Goal: Check status

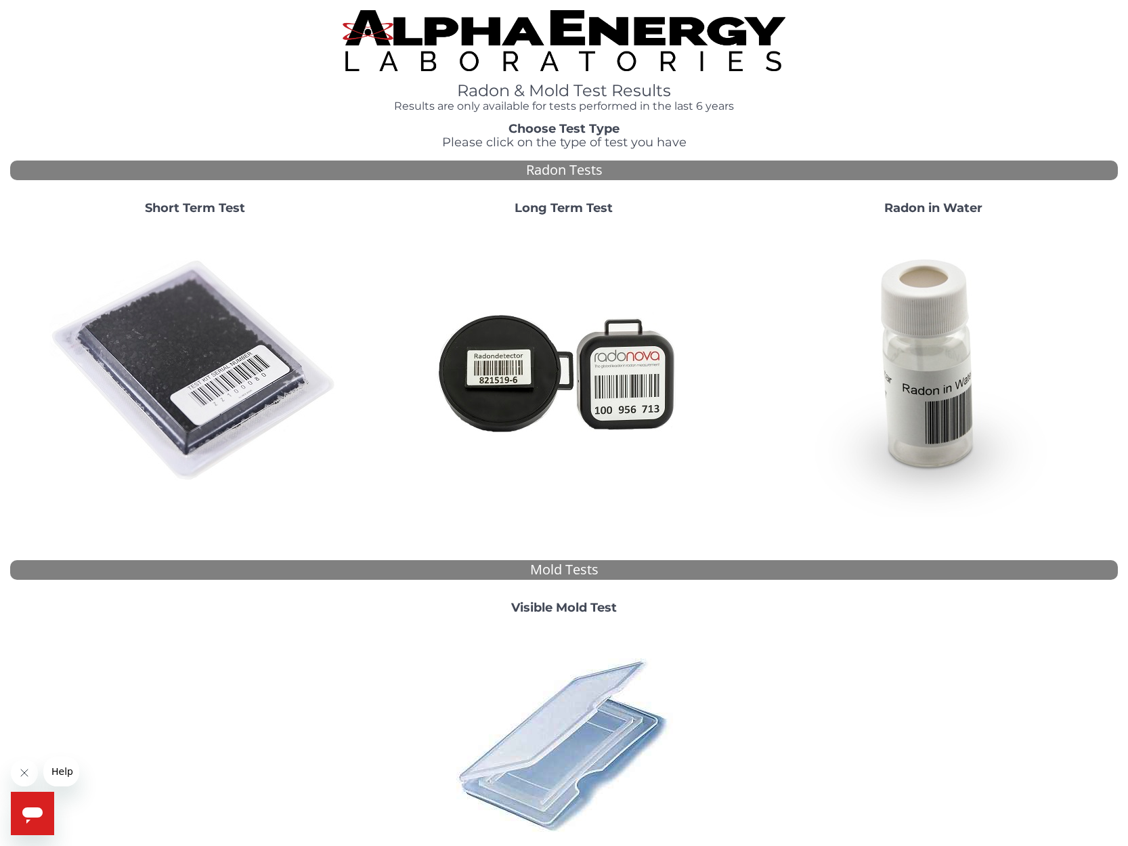
click at [209, 296] on img at bounding box center [194, 371] width 291 height 291
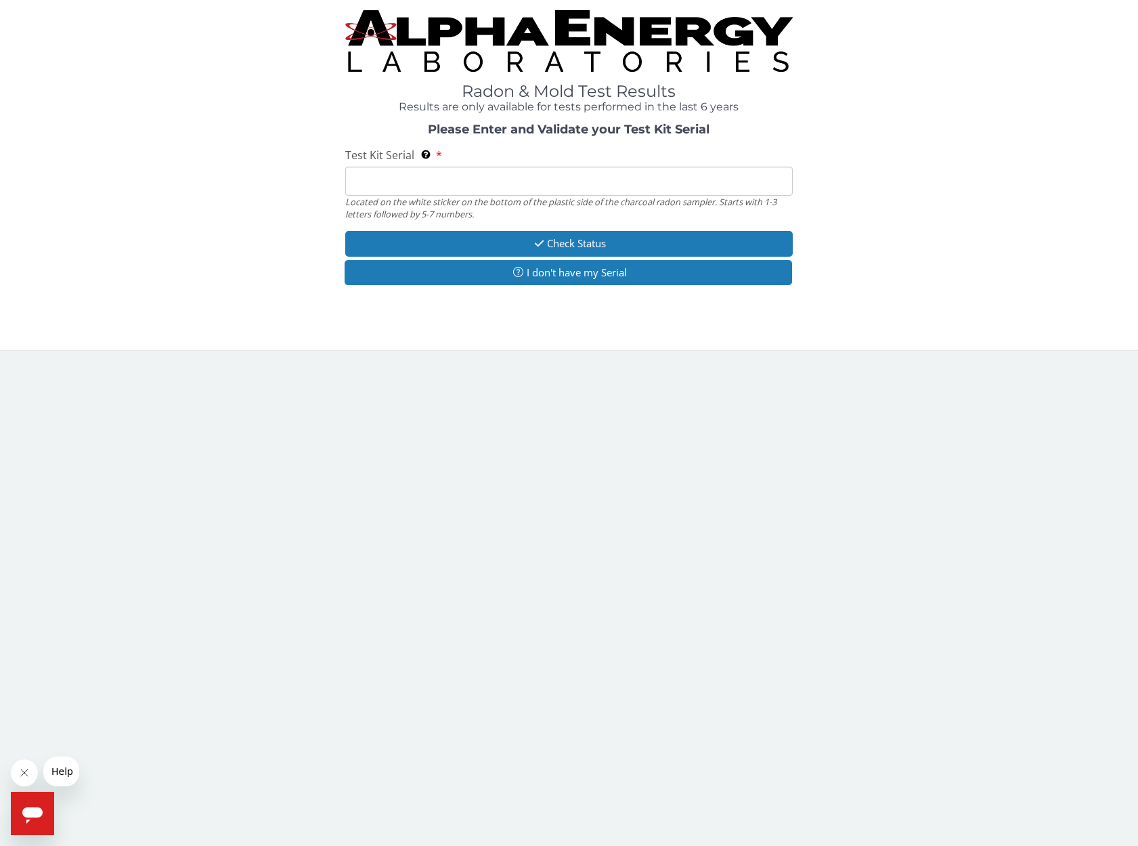
click at [467, 186] on input "Test Kit Serial Located on the white sticker on the bottom of the plastic side …" at bounding box center [568, 181] width 447 height 29
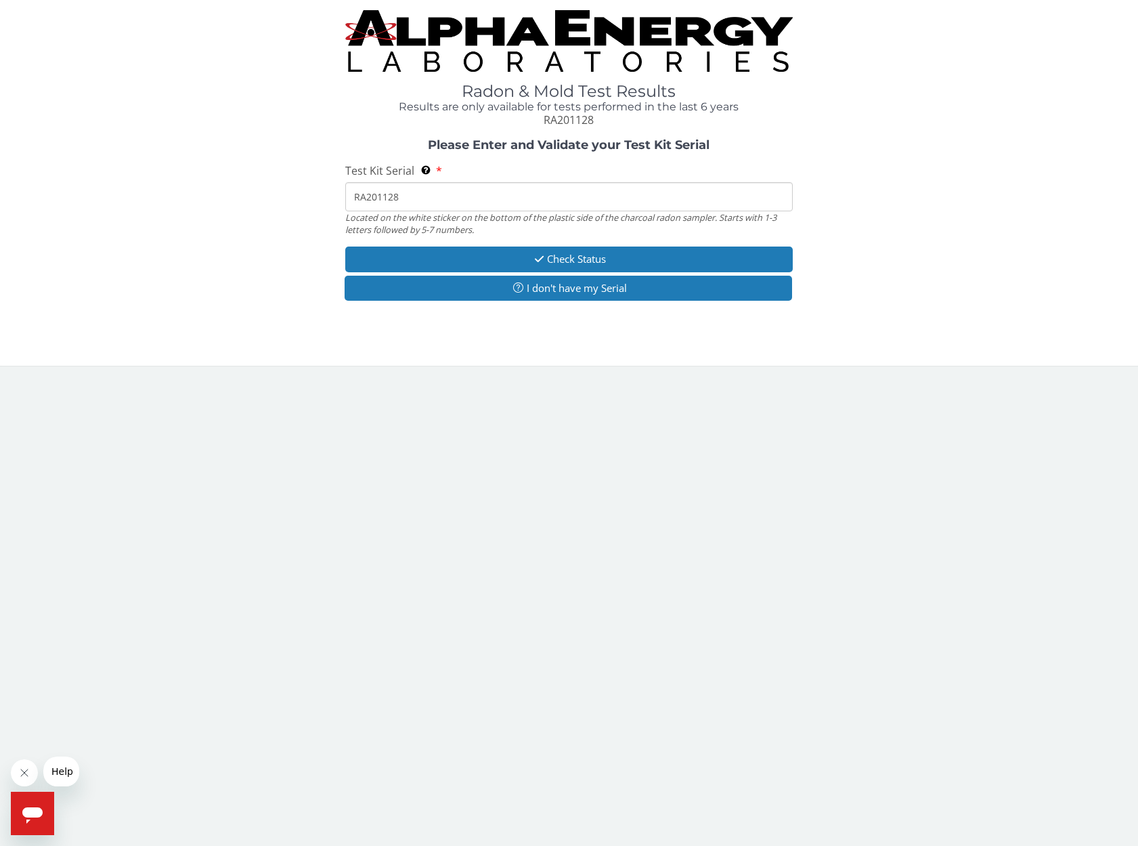
type input "RA201128"
click at [565, 261] on button "Check Status" at bounding box center [568, 258] width 447 height 25
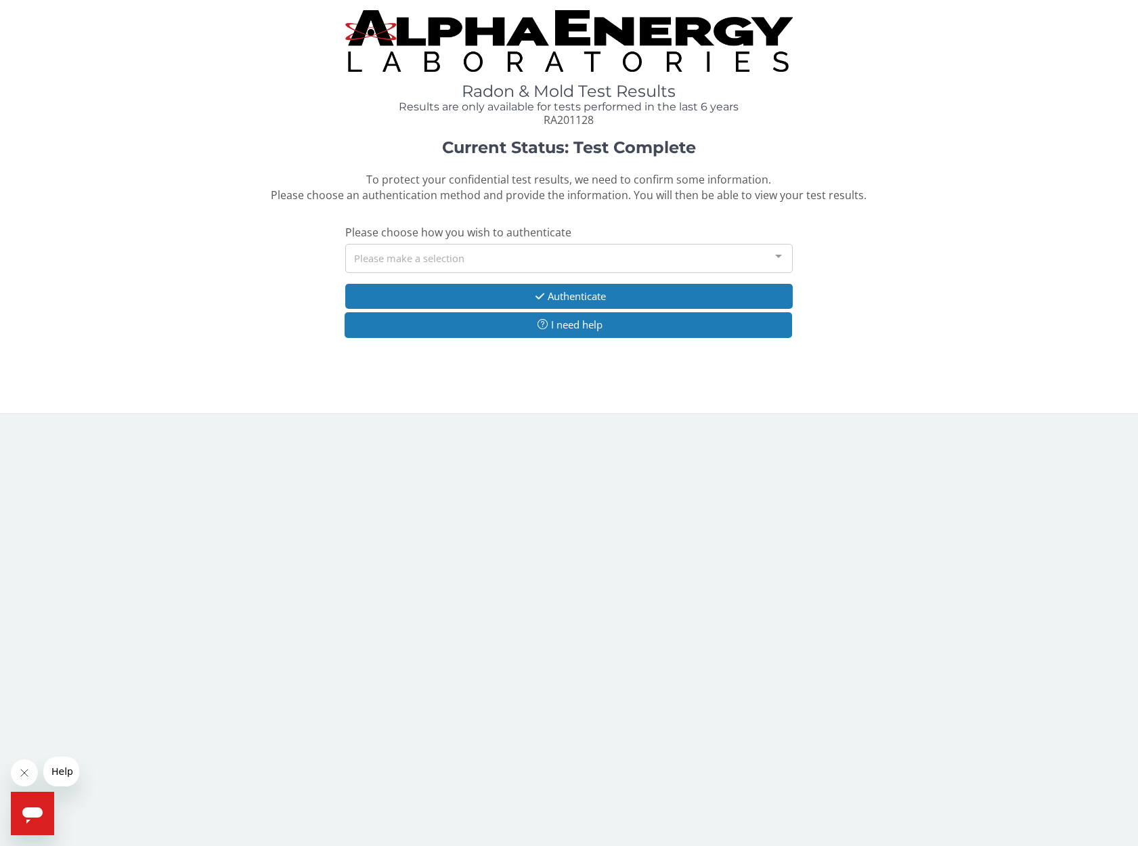
click at [556, 256] on div "Please make a selection" at bounding box center [568, 258] width 447 height 29
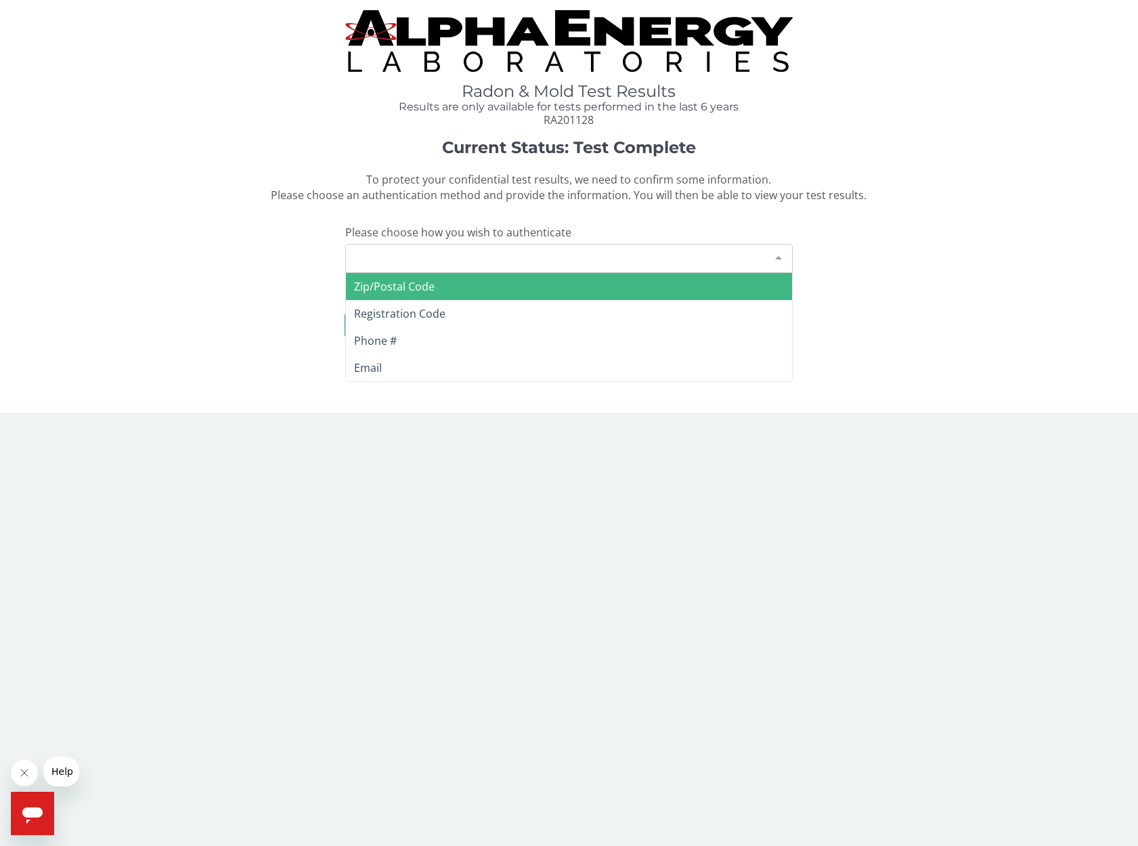
click at [418, 289] on span "Zip/Postal Code" at bounding box center [394, 286] width 81 height 15
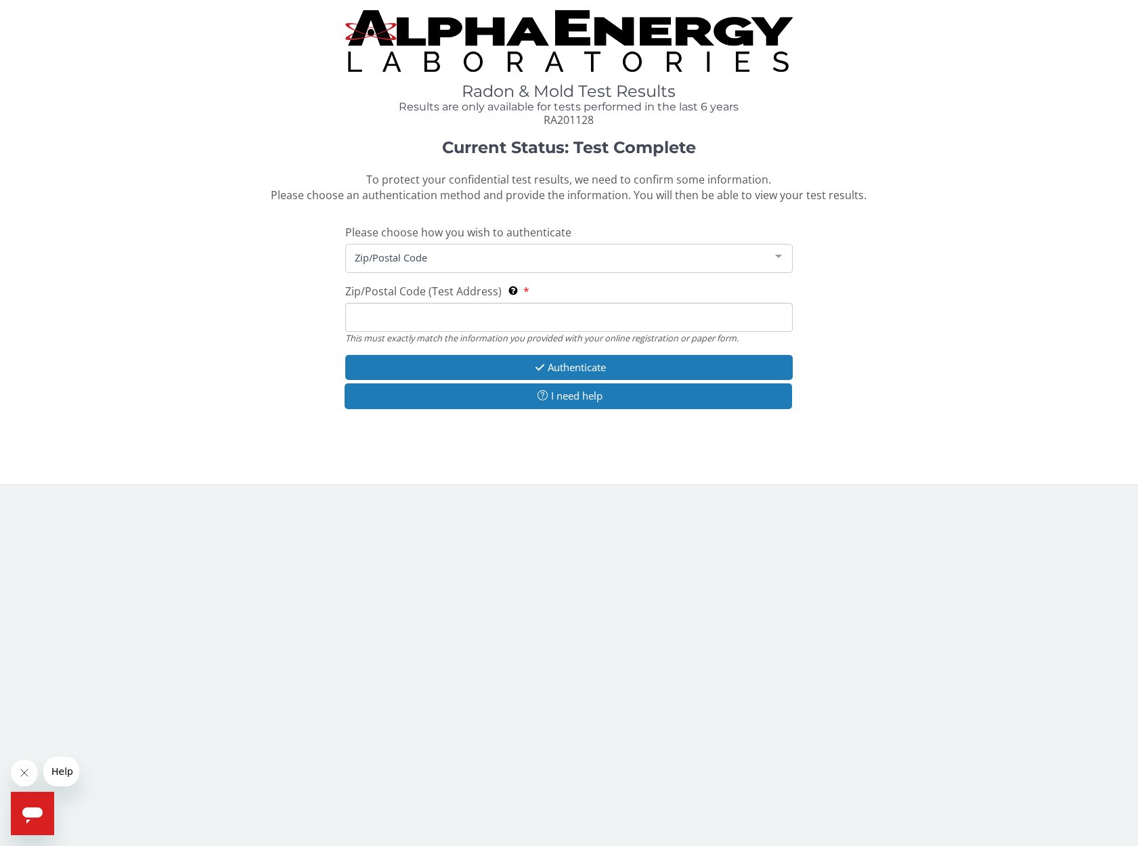
click at [451, 326] on input "Zip/Postal Code (Test Address) This must exactly match the information you prov…" at bounding box center [568, 317] width 447 height 29
type input "37774"
click at [576, 370] on button "Authenticate" at bounding box center [568, 367] width 447 height 25
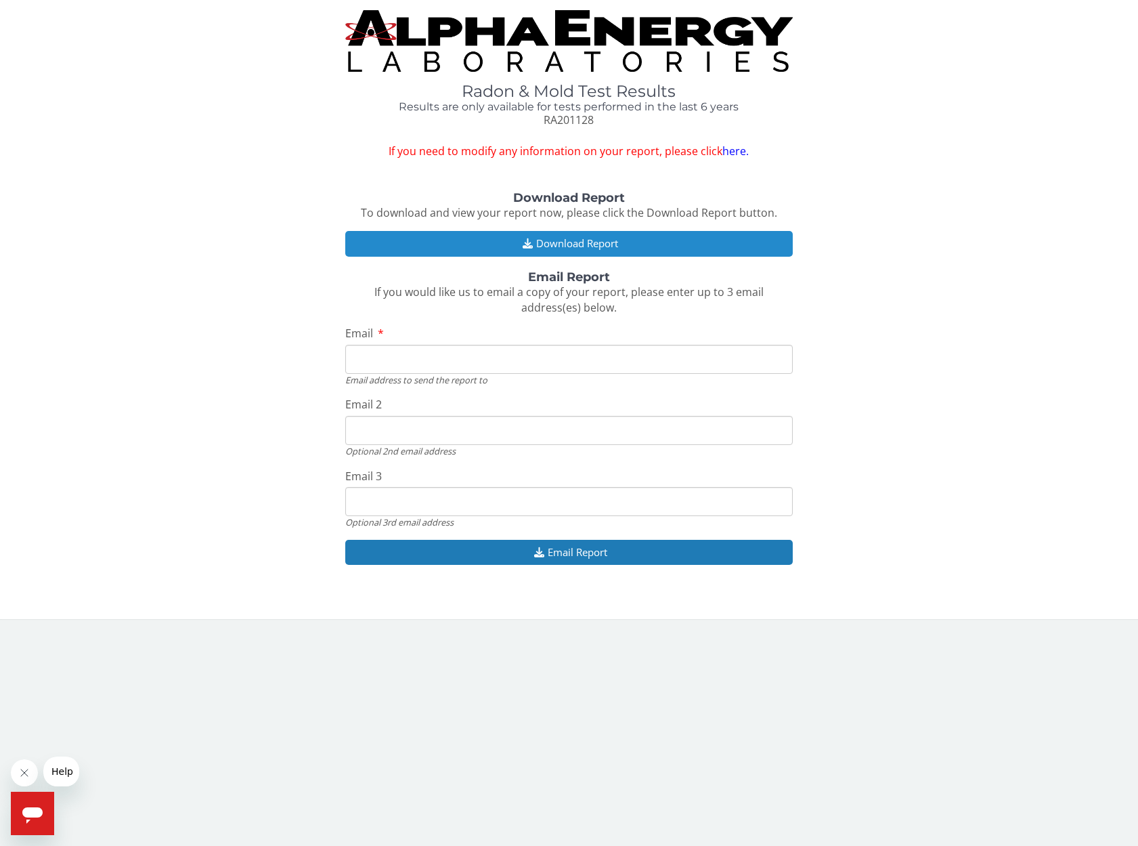
click at [579, 251] on button "Download Report" at bounding box center [568, 243] width 447 height 25
